Goal: Task Accomplishment & Management: Use online tool/utility

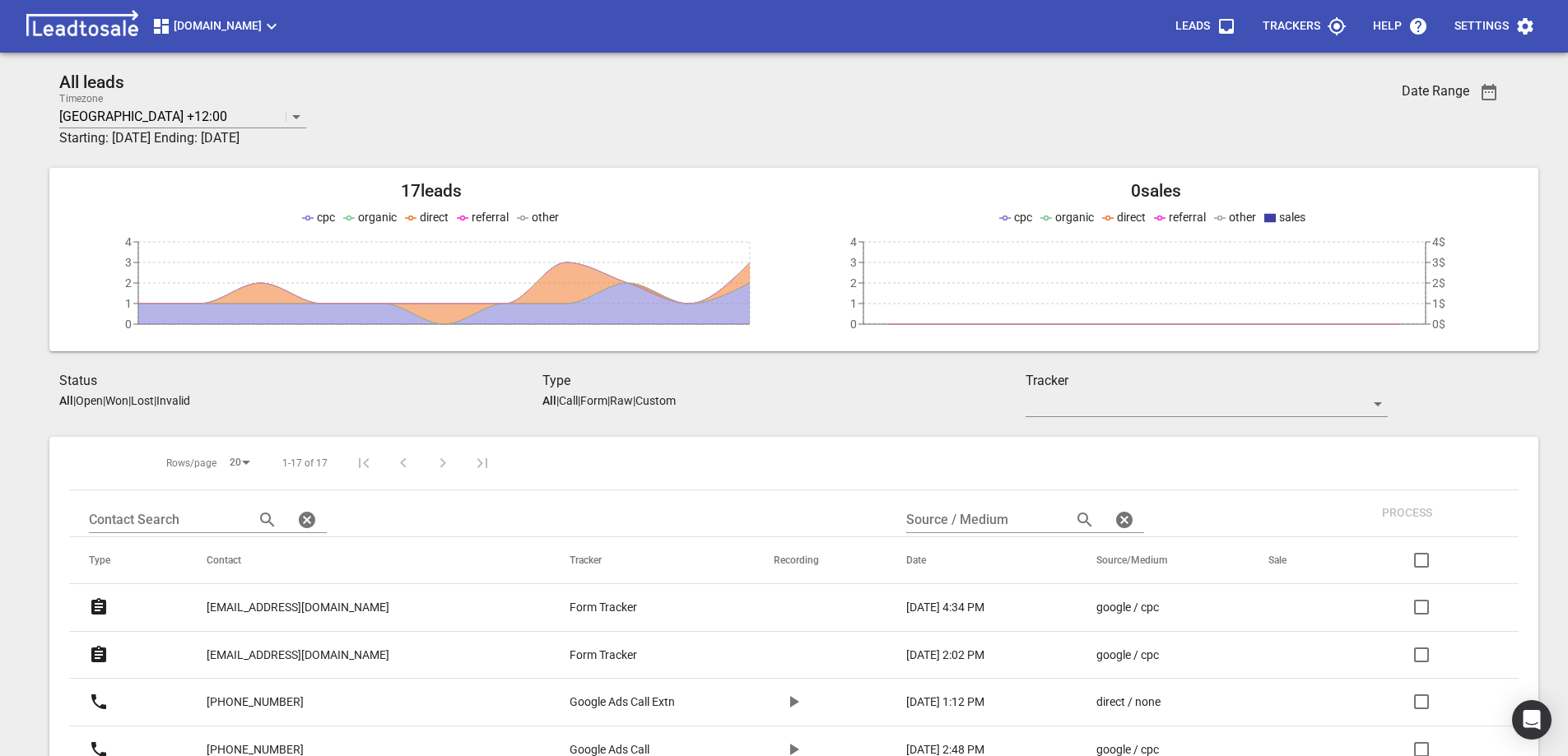
click at [273, 606] on p "[EMAIL_ADDRESS][DOMAIN_NAME]" at bounding box center [298, 607] width 183 height 17
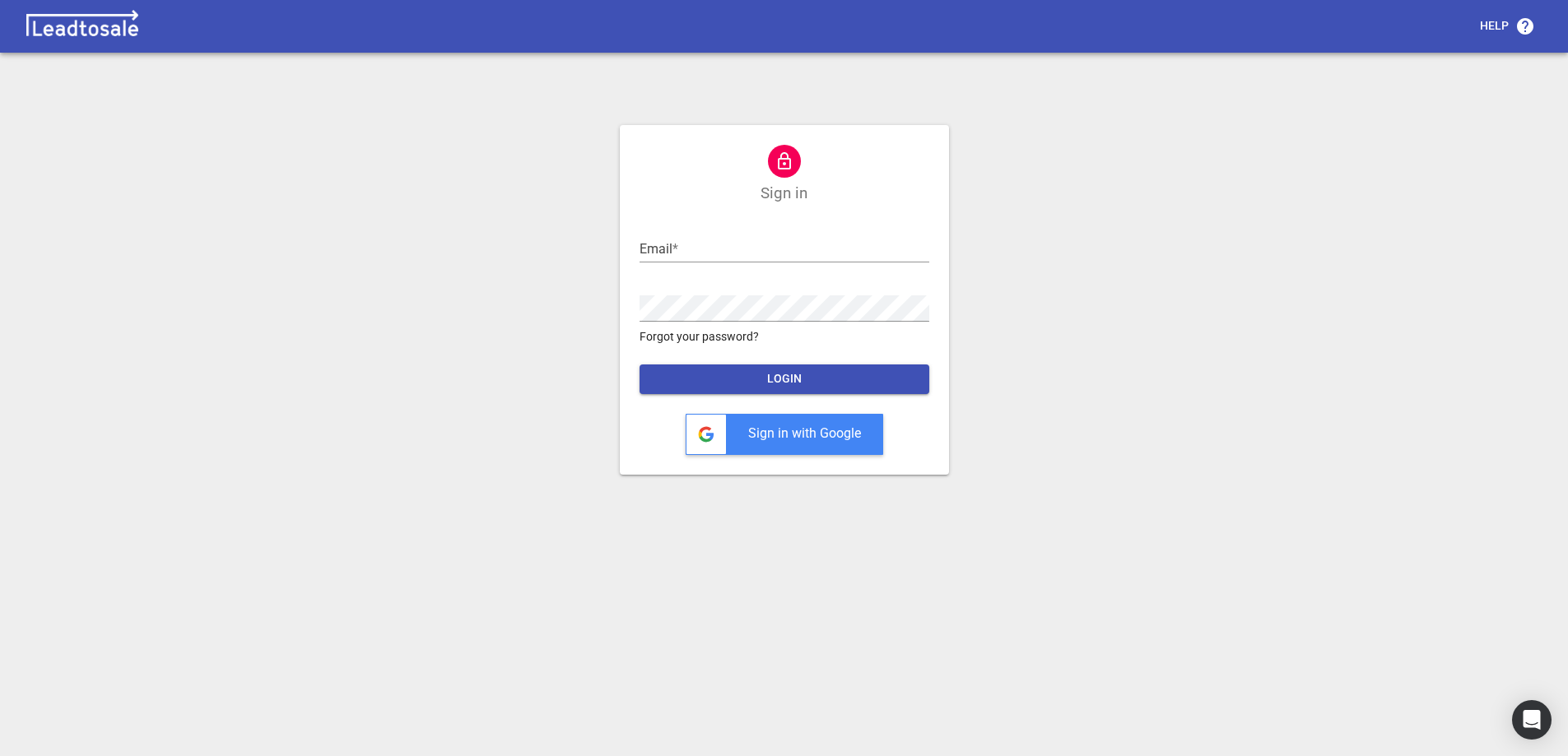
type input "ross@design2renovate.co.nz"
click at [814, 385] on span "LOGIN" at bounding box center [784, 379] width 263 height 17
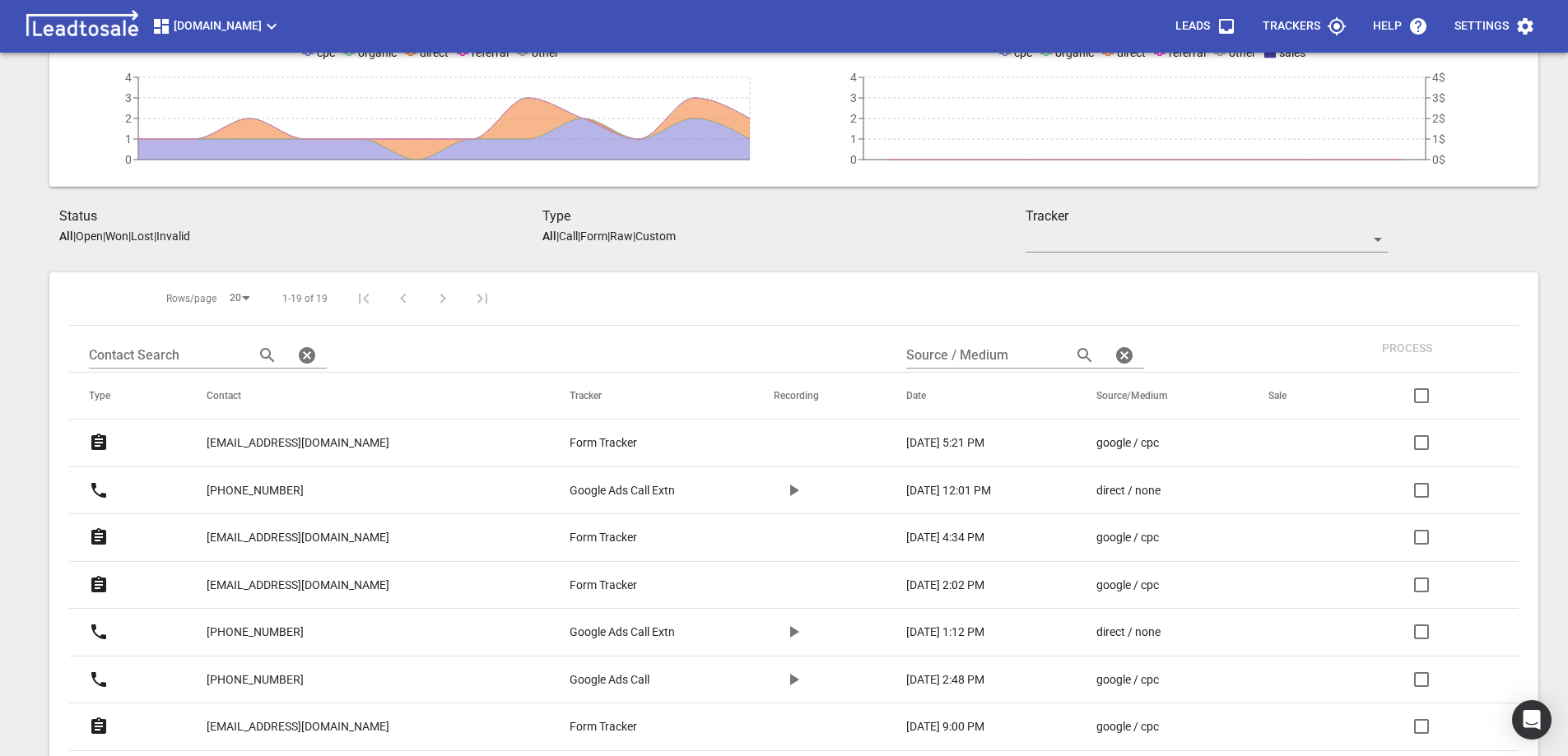
scroll to position [246, 0]
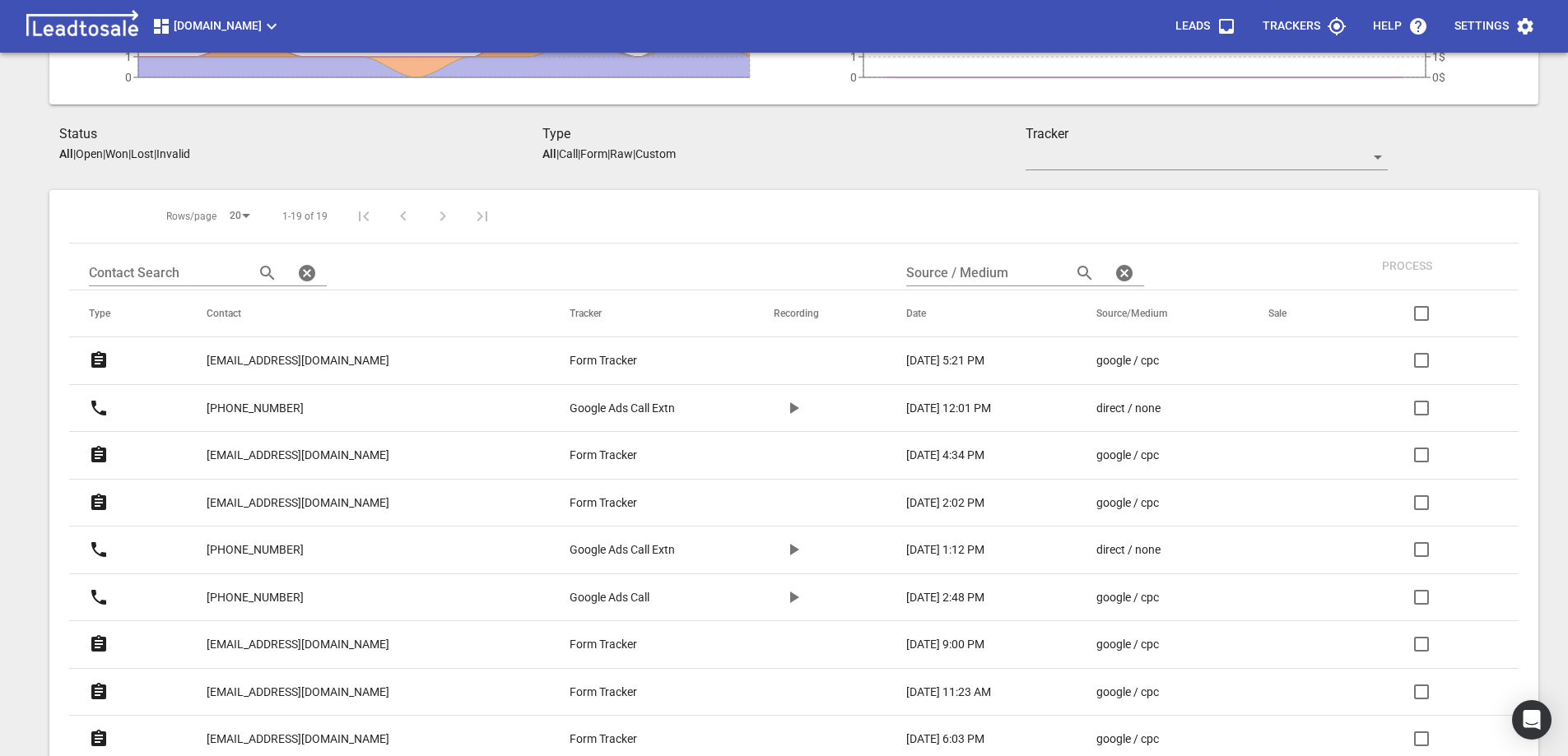
click at [319, 456] on p "[EMAIL_ADDRESS][DOMAIN_NAME]" at bounding box center [298, 454] width 183 height 17
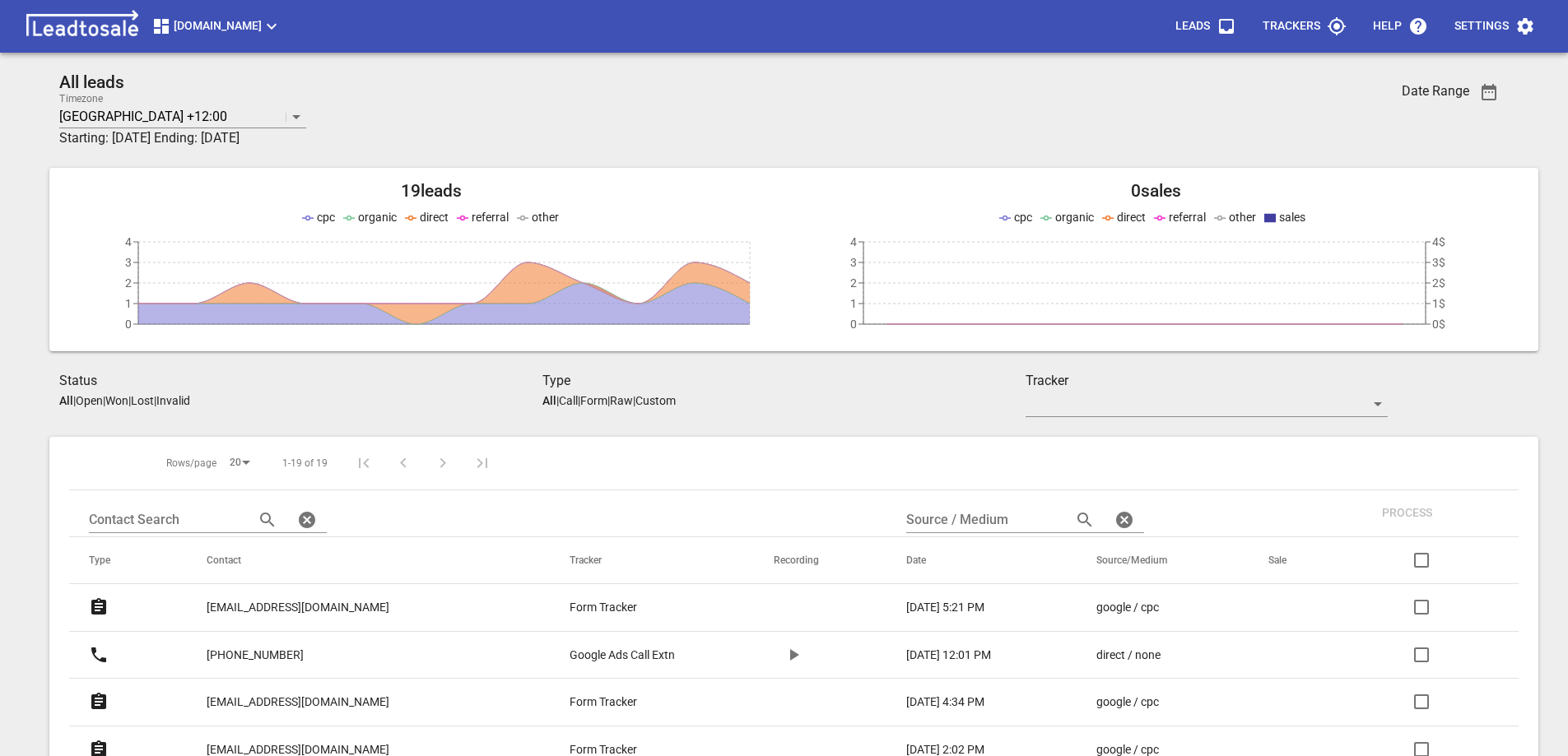
scroll to position [246, 0]
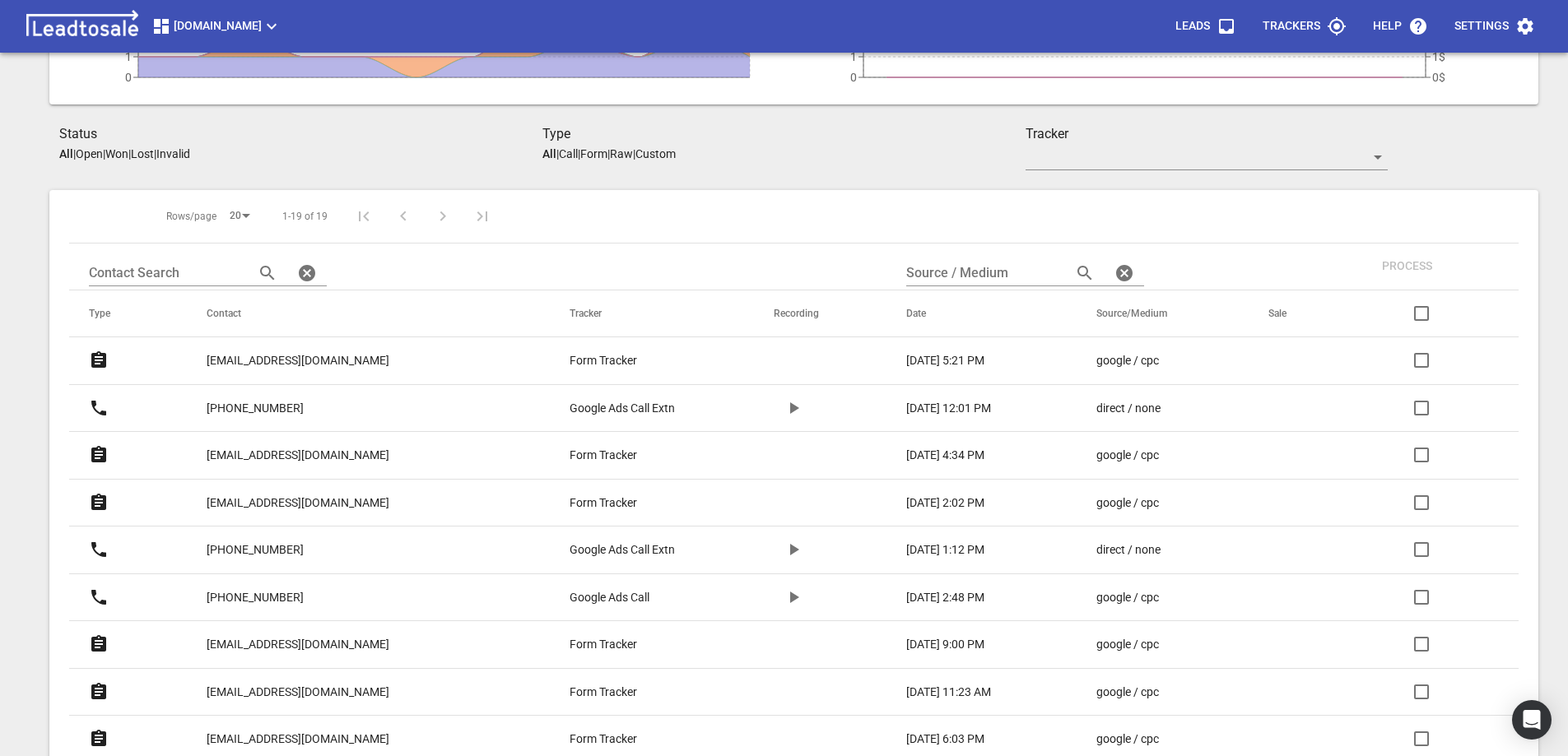
click at [280, 500] on p "[EMAIL_ADDRESS][DOMAIN_NAME]" at bounding box center [298, 503] width 183 height 17
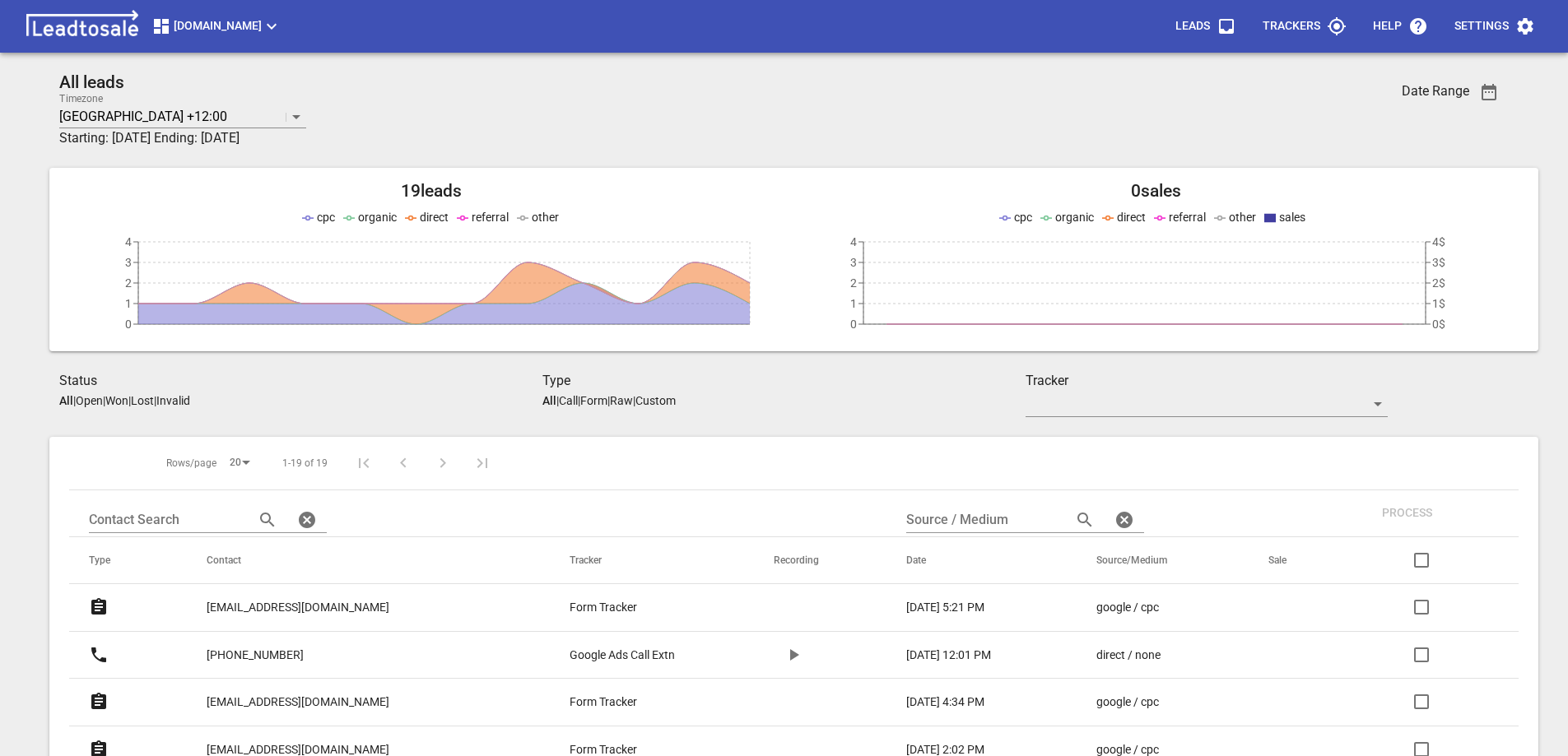
scroll to position [246, 0]
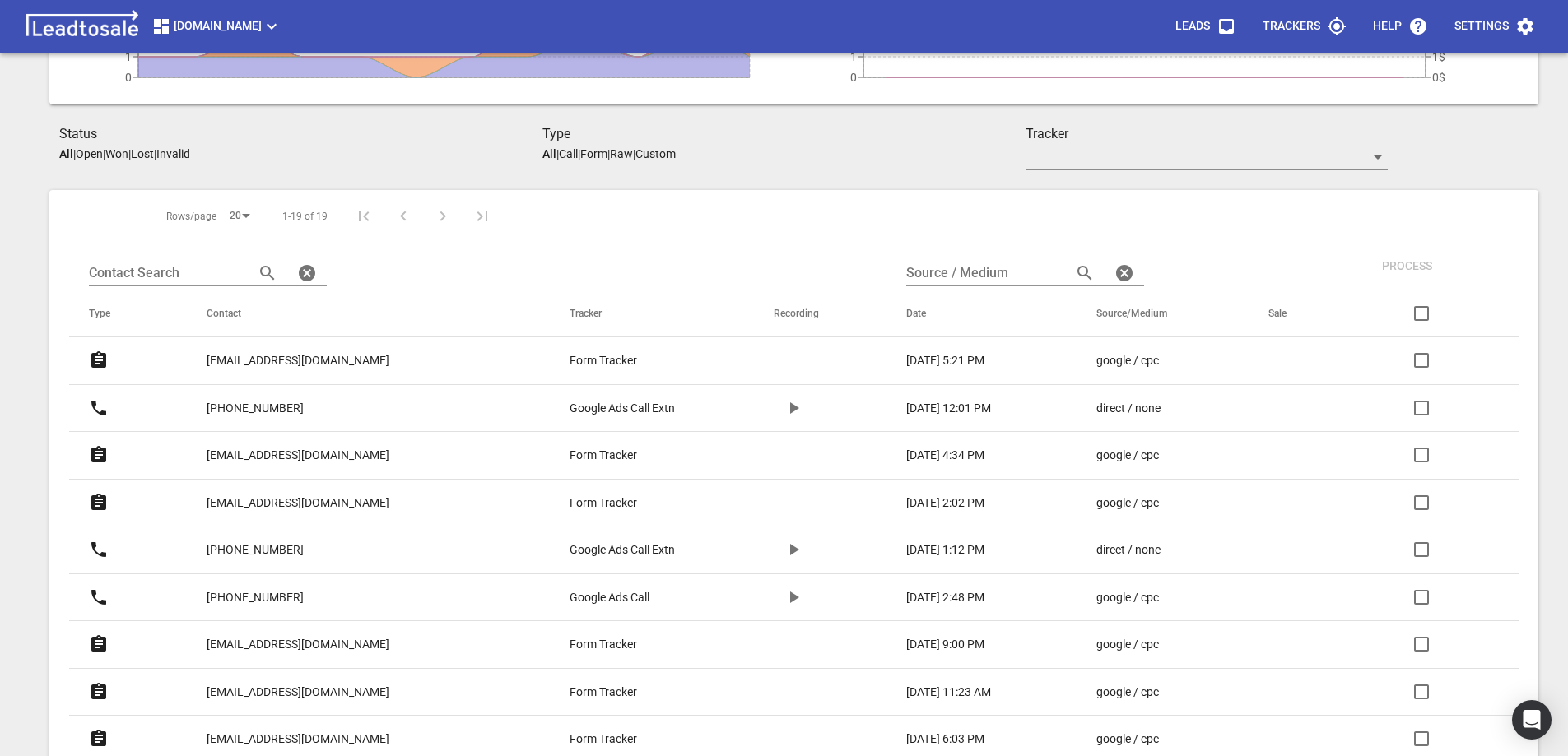
click at [257, 405] on p "[PHONE_NUMBER]" at bounding box center [255, 408] width 97 height 17
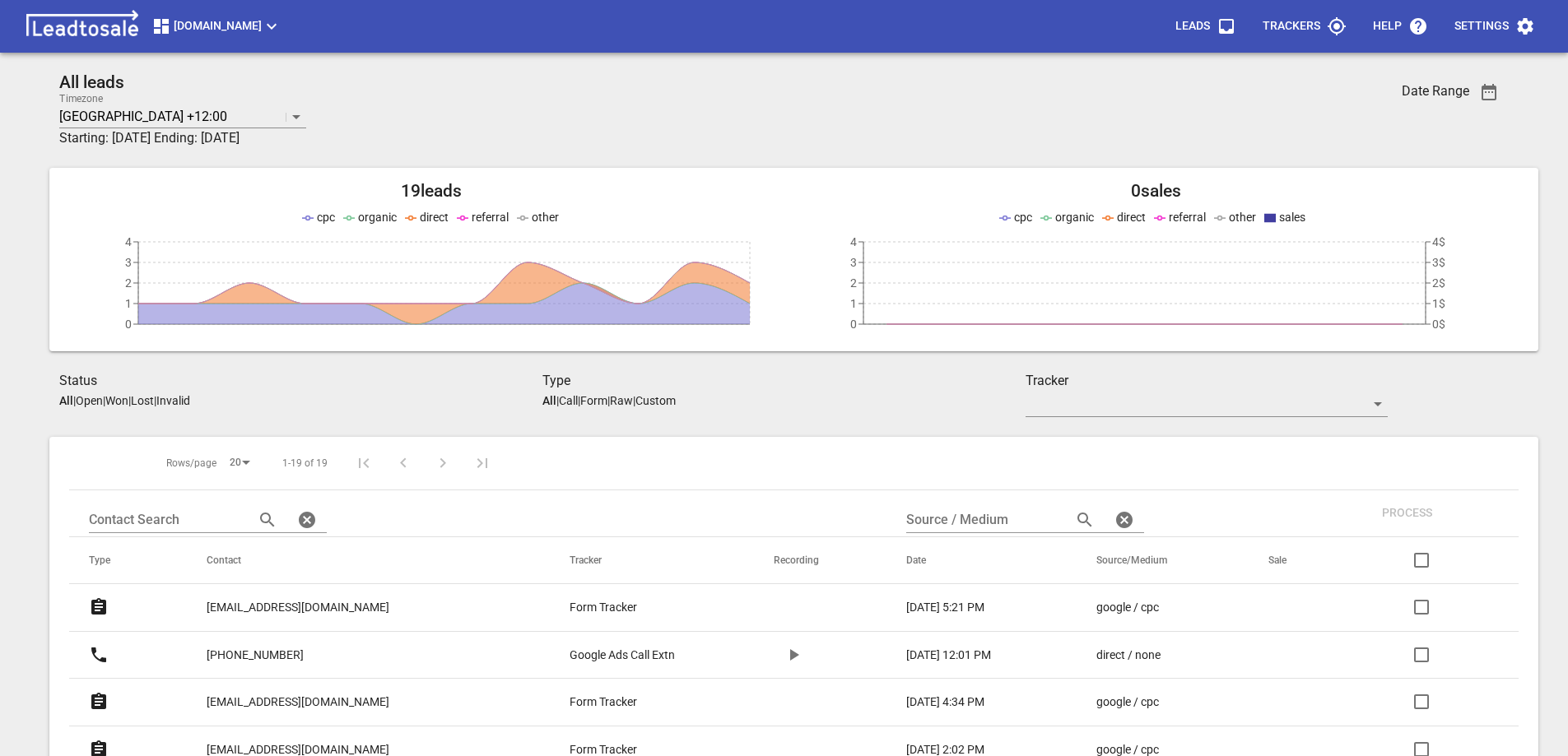
scroll to position [246, 0]
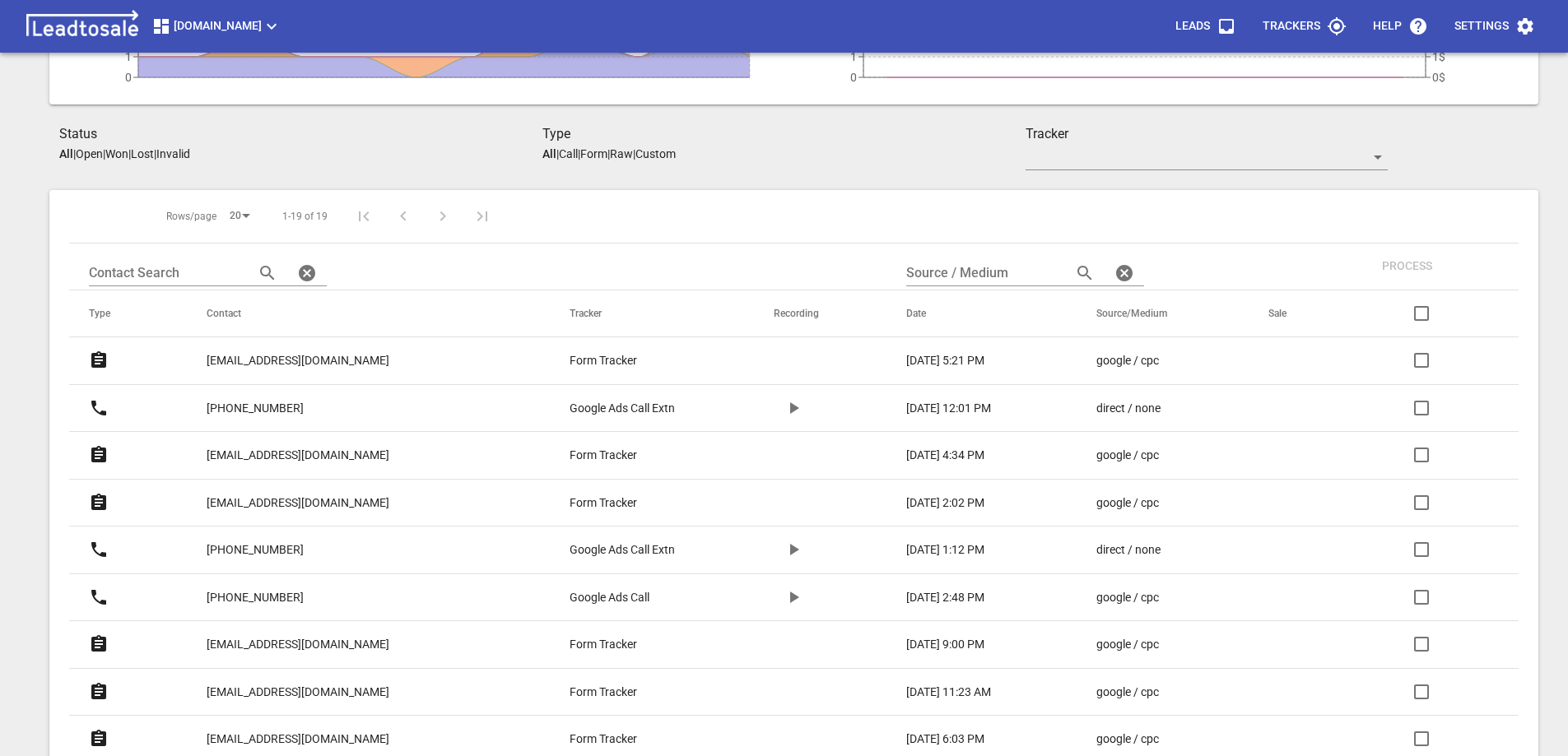
click at [298, 359] on p "[EMAIL_ADDRESS][DOMAIN_NAME]" at bounding box center [298, 360] width 183 height 17
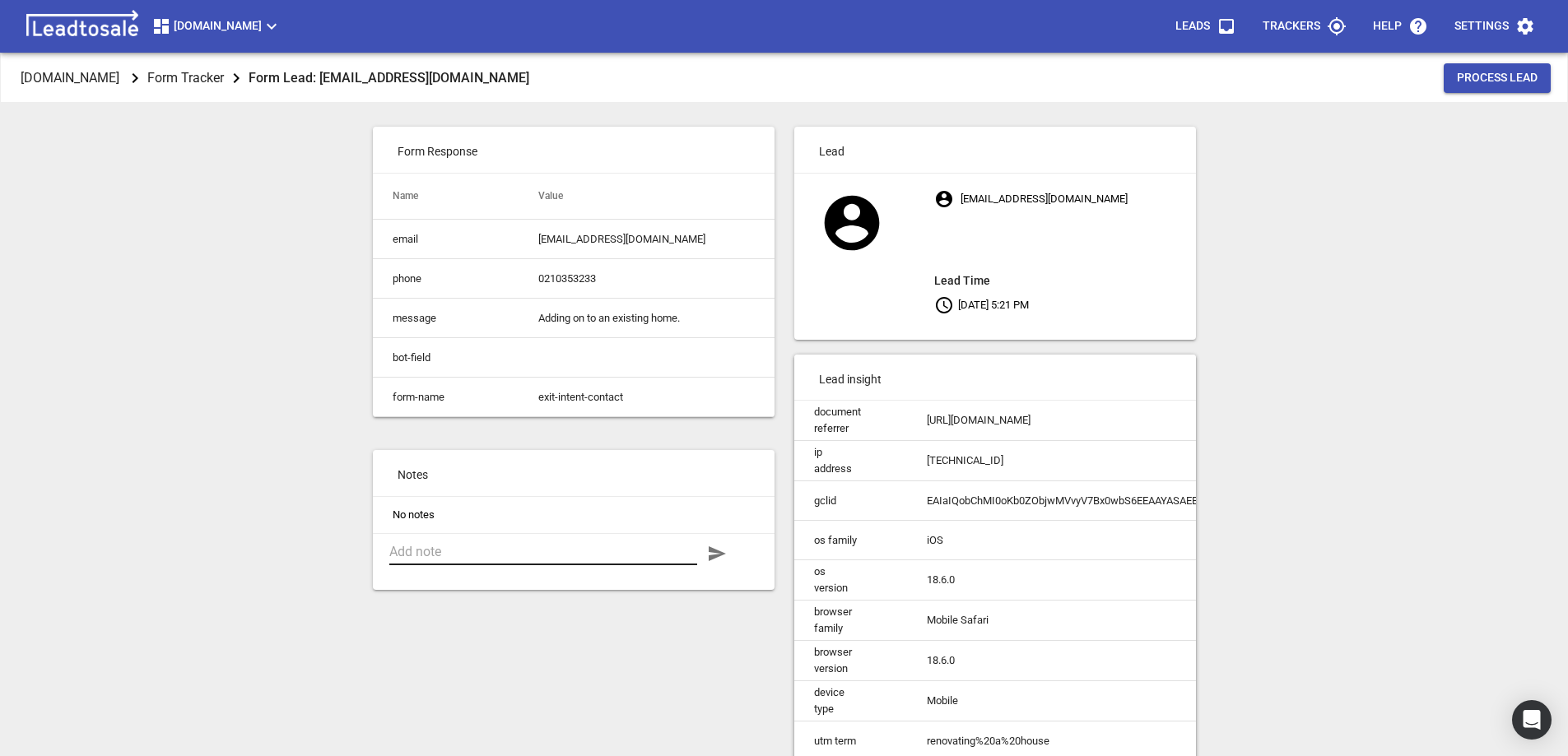
click at [461, 559] on textarea at bounding box center [542, 551] width 308 height 16
click at [413, 575] on textarea "Email exchange re our involvement. No additional info at this stage." at bounding box center [542, 559] width 308 height 32
type textarea "Email exchange re our involvement. No additional info regarding project at this…"
click at [716, 561] on icon "button" at bounding box center [717, 553] width 17 height 15
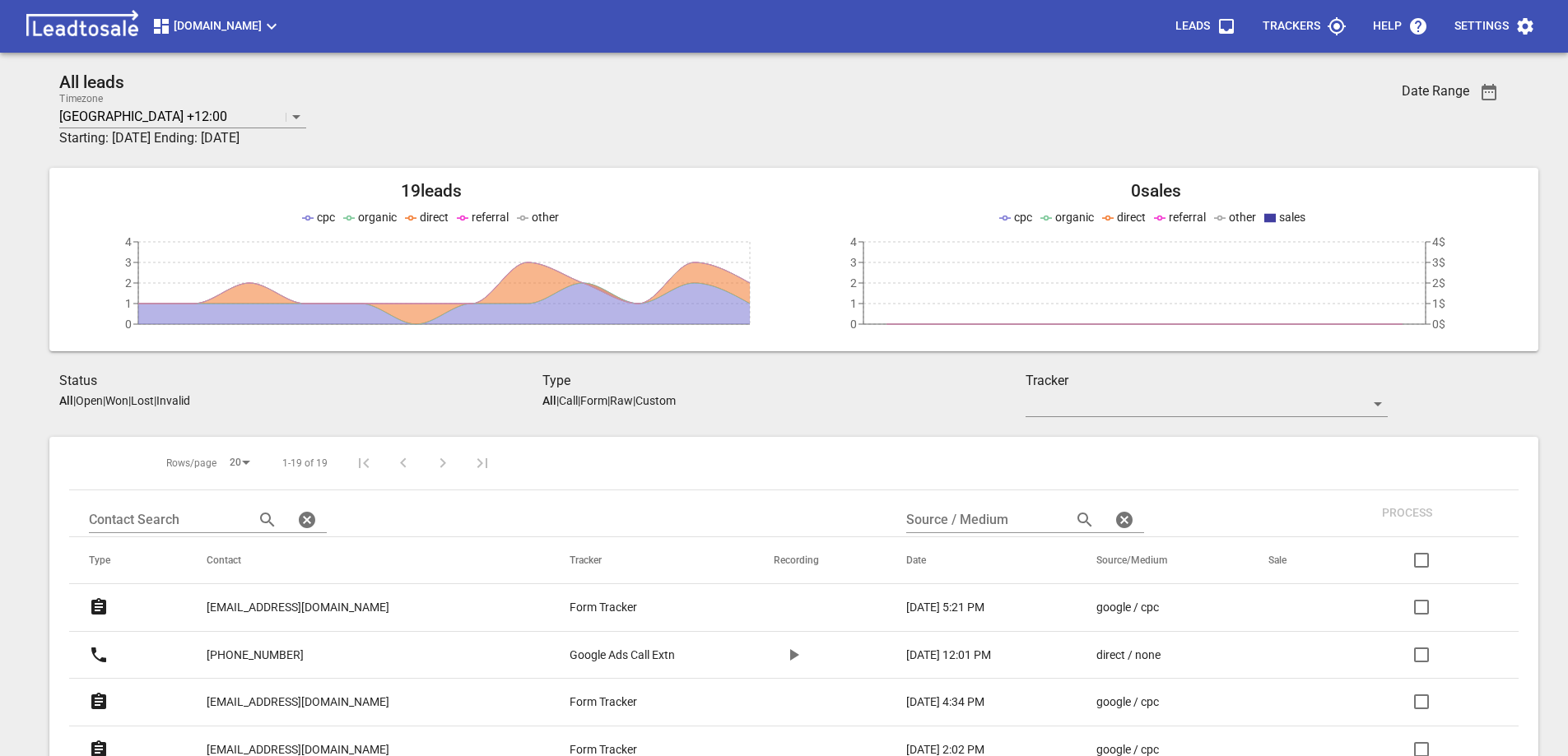
scroll to position [246, 0]
